Goal: Task Accomplishment & Management: Complete application form

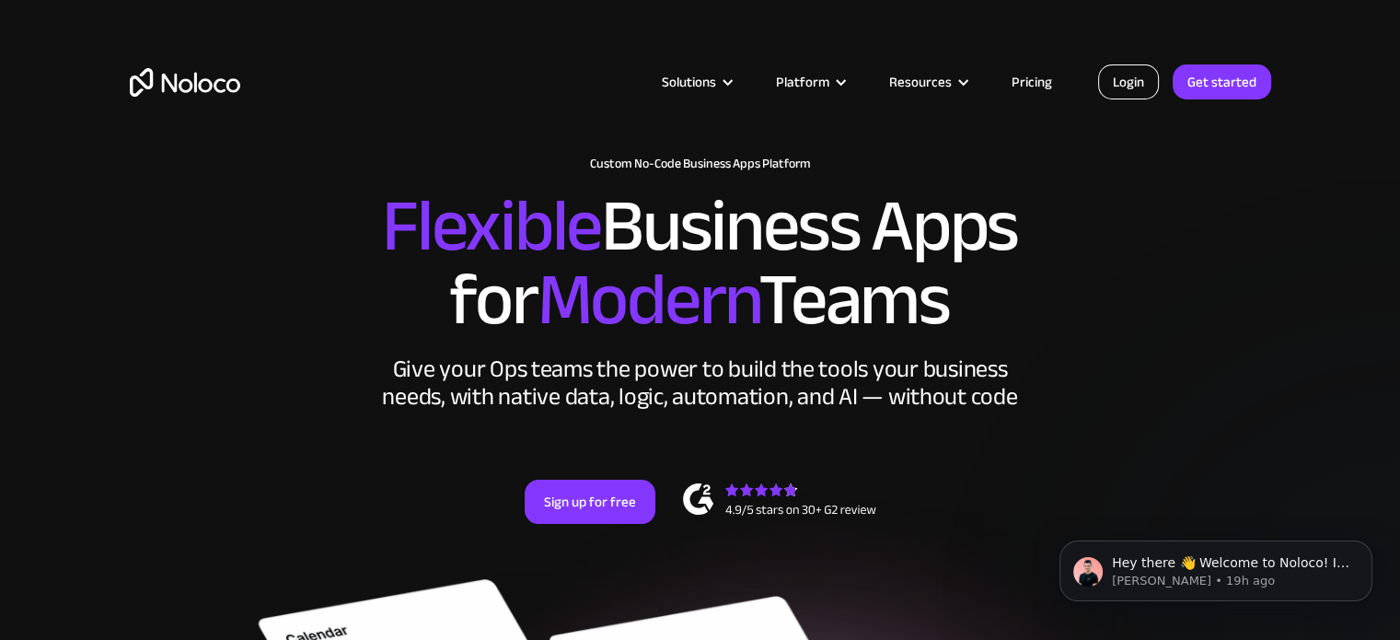
click at [1134, 87] on link "Login" at bounding box center [1128, 81] width 61 height 35
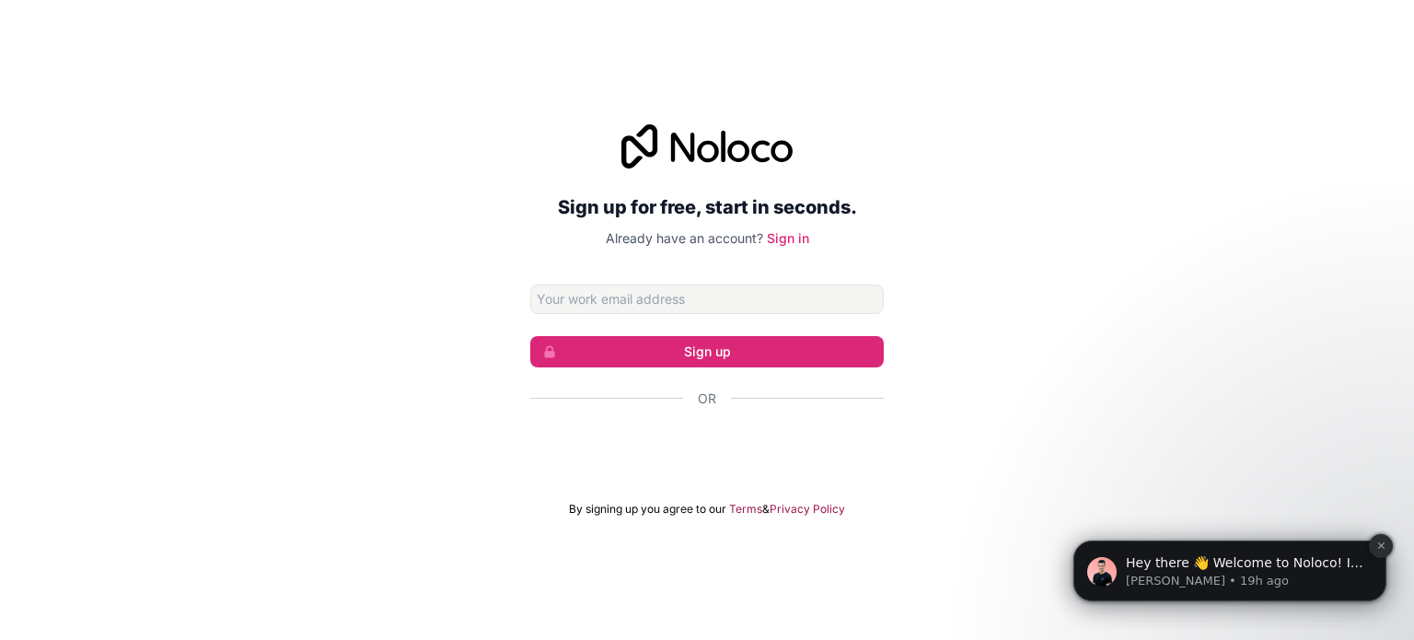
click at [1383, 540] on icon "Dismiss notification" at bounding box center [1381, 545] width 10 height 10
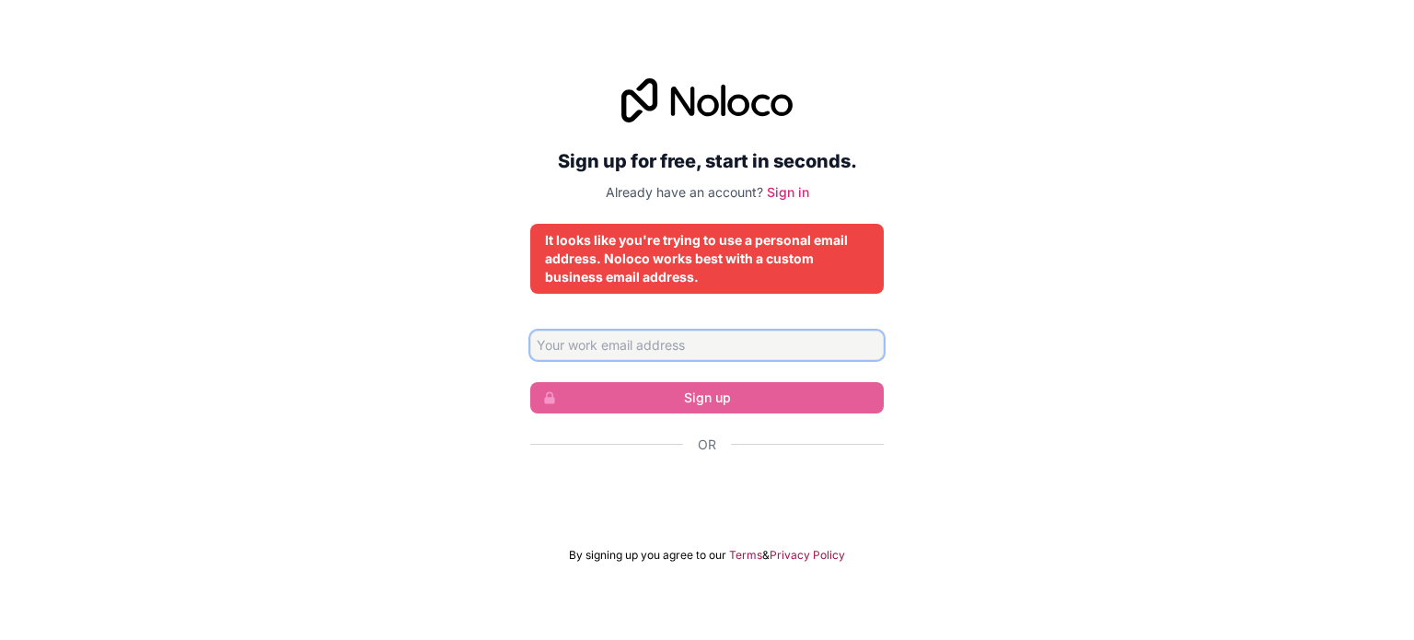
click at [755, 351] on input "Email address" at bounding box center [706, 344] width 353 height 29
type input "[EMAIL_ADDRESS][DOMAIN_NAME]"
